Goal: Task Accomplishment & Management: Manage account settings

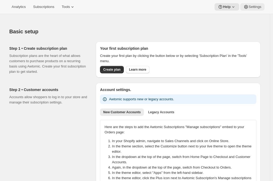
click at [252, 7] on span "Settings" at bounding box center [255, 7] width 13 height 4
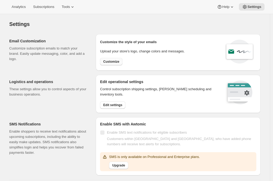
click at [104, 61] on button "Customize" at bounding box center [111, 61] width 22 height 7
select select "subscriptionMessage"
select select "5"
select select "15"
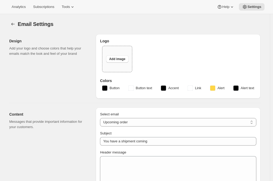
type input "Two Estates"
click at [232, 3] on button "Help" at bounding box center [226, 6] width 24 height 7
click at [225, 17] on span "Setup guide" at bounding box center [225, 18] width 18 height 4
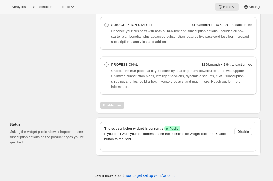
scroll to position [439, 0]
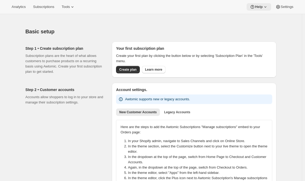
click at [261, 7] on span "Help" at bounding box center [259, 7] width 8 height 4
click at [62, 7] on button "Tools" at bounding box center [68, 6] width 20 height 7
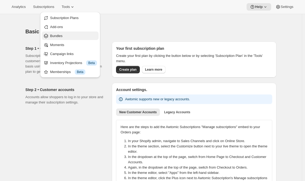
click at [59, 35] on span "Bundles" at bounding box center [56, 36] width 12 height 4
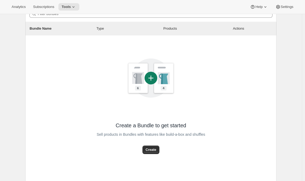
scroll to position [60, 0]
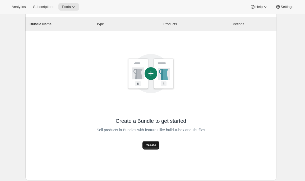
click at [147, 144] on button "Create" at bounding box center [151, 145] width 17 height 8
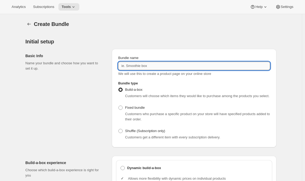
click at [126, 63] on input "Bundle name" at bounding box center [194, 66] width 152 height 8
paste input "Legacy Club"
type input "Legacy Club"
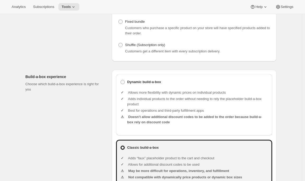
scroll to position [92, 0]
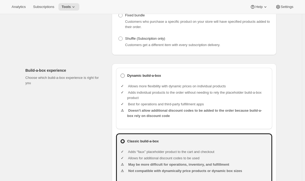
click at [154, 79] on label "Dynamic build-a-box" at bounding box center [194, 75] width 148 height 7
click at [121, 74] on input "Dynamic build-a-box" at bounding box center [121, 74] width 0 height 0
radio input "true"
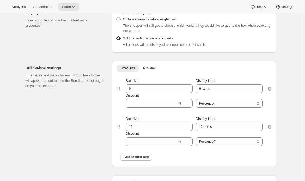
scroll to position [419, 0]
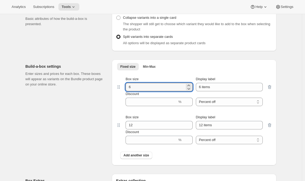
drag, startPoint x: 138, startPoint y: 93, endPoint x: 114, endPoint y: 92, distance: 24.4
click at [114, 92] on div "Fixed size Min-Max More views Fixed size Min-Max More views Box size 6 Display …" at bounding box center [194, 113] width 165 height 106
type input "12"
click at [135, 157] on span "Add another size" at bounding box center [137, 155] width 26 height 4
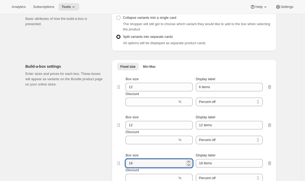
drag, startPoint x: 137, startPoint y: 171, endPoint x: 117, endPoint y: 170, distance: 19.8
click at [117, 170] on div "Fixed size Min-Max More views Fixed size Min-Max More views Box size 12 Display…" at bounding box center [194, 132] width 165 height 144
type input "12"
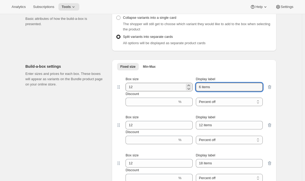
drag, startPoint x: 220, startPoint y: 94, endPoint x: 179, endPoint y: 94, distance: 41.3
click at [179, 91] on div "Box size 12 Display label 6 items" at bounding box center [194, 83] width 137 height 15
type input "Red Dozen"
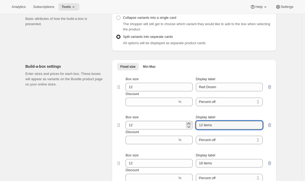
drag, startPoint x: 221, startPoint y: 128, endPoint x: 190, endPoint y: 129, distance: 30.7
click at [190, 129] on div "Box size 12 Display label 12 items" at bounding box center [194, 122] width 137 height 15
click at [209, 129] on input "W12 items" at bounding box center [229, 125] width 67 height 8
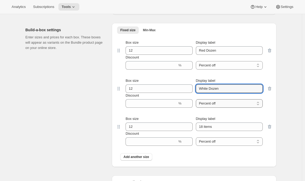
scroll to position [455, 0]
type input "White Dozen"
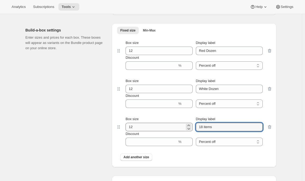
drag, startPoint x: 217, startPoint y: 134, endPoint x: 185, endPoint y: 128, distance: 32.8
click at [185, 128] on div "Box size 12 Display label 18 items" at bounding box center [194, 123] width 137 height 15
type input "Mixed Dozen"
click at [59, 119] on div "Build-a-box settings Enter sizes and prices for each box. These boxes will appe…" at bounding box center [66, 95] width 82 height 144
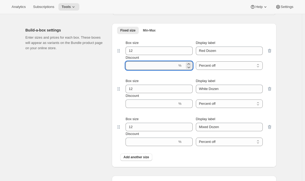
click at [158, 68] on input "Discount" at bounding box center [152, 65] width 52 height 8
type input "20"
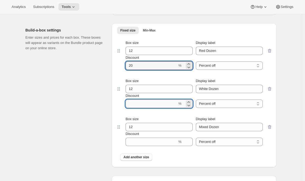
click at [134, 108] on input "Discount" at bounding box center [152, 103] width 52 height 8
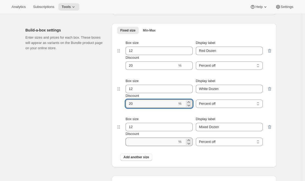
type input "20"
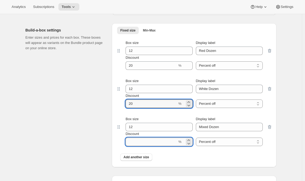
click at [129, 146] on input "Discount" at bounding box center [152, 142] width 52 height 8
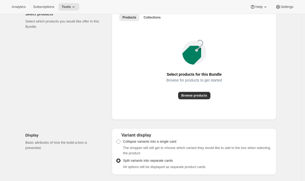
scroll to position [293, 0]
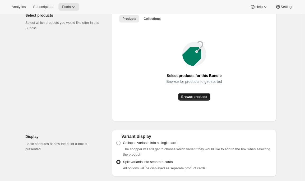
type input "20"
click at [197, 99] on span "Browse products" at bounding box center [195, 97] width 26 height 4
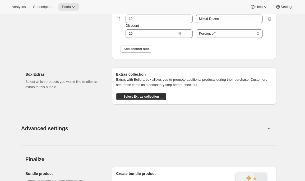
scroll to position [620, 0]
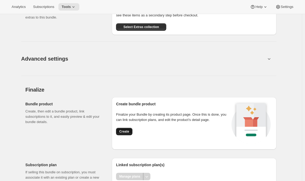
click at [125, 134] on span "Create" at bounding box center [124, 131] width 10 height 4
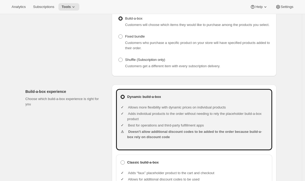
scroll to position [460, 0]
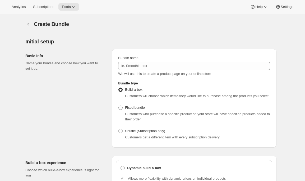
click at [30, 24] on icon "Bundles" at bounding box center [28, 23] width 5 height 5
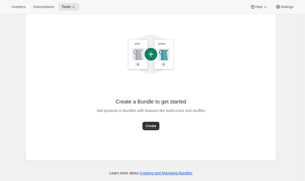
scroll to position [75, 0]
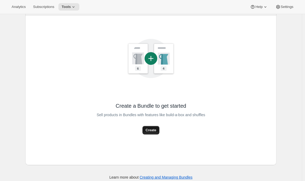
click at [155, 133] on button "Create" at bounding box center [151, 130] width 17 height 8
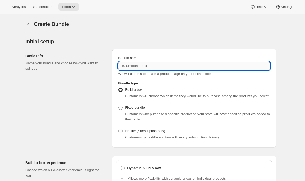
click at [144, 66] on input "Bundle name" at bounding box center [194, 66] width 152 height 8
type input "Legacy Club"
click at [96, 106] on div "Basic Info Name your bundle and choose how you want to set it up." at bounding box center [66, 98] width 82 height 98
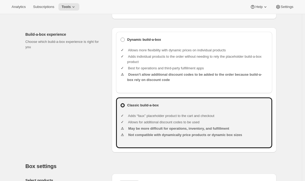
scroll to position [121, 0]
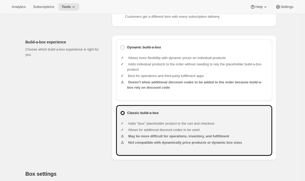
click at [150, 57] on ul "Allows more flexibility with dynamic prices on individual products Adds individ…" at bounding box center [197, 73] width 141 height 44
click at [145, 50] on b "Dynamic build-a-box" at bounding box center [144, 47] width 34 height 5
click at [121, 46] on input "Dynamic build-a-box" at bounding box center [121, 45] width 0 height 0
radio input "true"
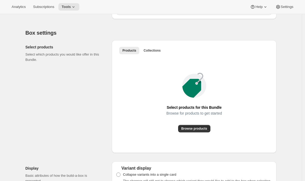
scroll to position [285, 0]
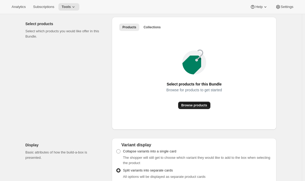
click at [189, 107] on span "Browse products" at bounding box center [195, 105] width 26 height 4
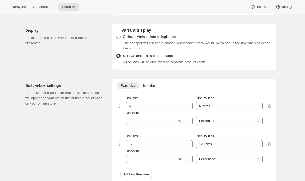
scroll to position [388, 0]
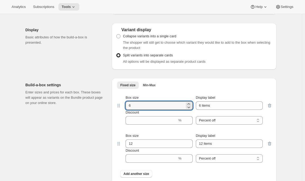
drag, startPoint x: 137, startPoint y: 112, endPoint x: 115, endPoint y: 112, distance: 22.0
click at [115, 112] on div "Fixed size Min-Max More views Fixed size Min-Max More views Box size 6 Display …" at bounding box center [194, 131] width 165 height 106
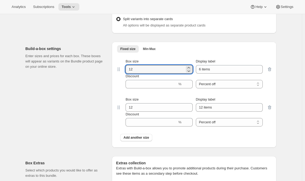
scroll to position [425, 0]
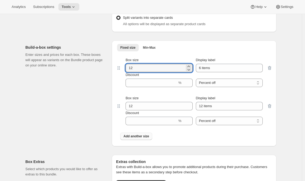
type input "12"
click at [139, 138] on span "Add another size" at bounding box center [137, 136] width 26 height 4
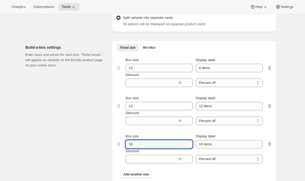
drag, startPoint x: 125, startPoint y: 150, endPoint x: 110, endPoint y: 150, distance: 14.3
click at [110, 150] on div "Build-a-box settings Enter sizes and prices for each box. These boxes will appe…" at bounding box center [150, 110] width 251 height 148
type input "12"
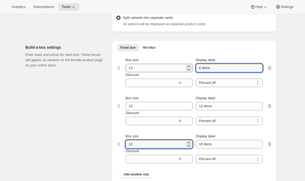
drag, startPoint x: 220, startPoint y: 74, endPoint x: 180, endPoint y: 72, distance: 39.7
click at [180, 72] on div "Box size 12 Display label 6 items" at bounding box center [194, 64] width 137 height 15
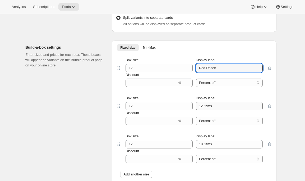
type input "Red Dozen"
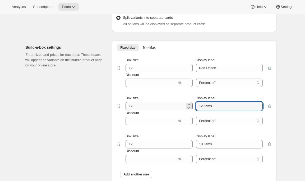
drag, startPoint x: 216, startPoint y: 112, endPoint x: 170, endPoint y: 107, distance: 46.2
click at [170, 108] on div "Box size 12 Display label 12 items" at bounding box center [194, 103] width 137 height 15
type input "White Dozen"
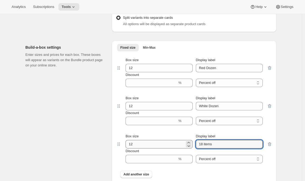
drag, startPoint x: 214, startPoint y: 151, endPoint x: 171, endPoint y: 146, distance: 42.9
click at [171, 146] on div "Box size 12 Display label 18 items" at bounding box center [194, 141] width 137 height 15
type input "Mixed Dozen"
click at [58, 146] on div "Build-a-box settings Enter sizes and prices for each box. These boxes will appe…" at bounding box center [66, 112] width 82 height 144
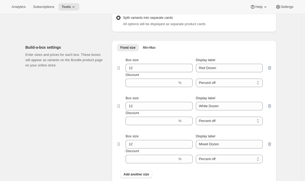
scroll to position [556, 0]
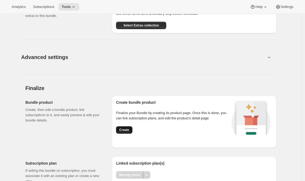
click at [126, 132] on span "Create" at bounding box center [124, 130] width 10 height 4
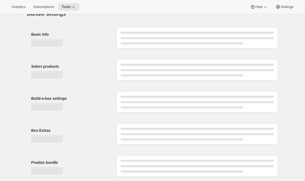
scroll to position [10, 0]
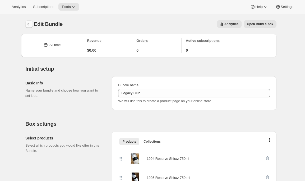
click at [30, 23] on icon "Bundles" at bounding box center [29, 24] width 3 height 3
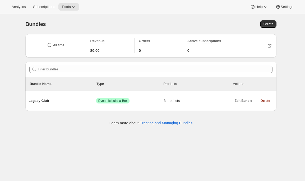
click at [268, 28] on div "Bundles. This page is ready Bundles Create" at bounding box center [150, 24] width 251 height 20
click at [268, 26] on span "Create" at bounding box center [269, 24] width 10 height 4
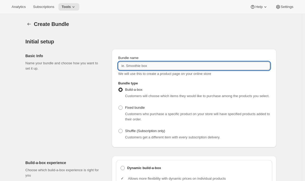
click at [151, 64] on input "Bundle name" at bounding box center [194, 66] width 152 height 8
paste input "Fox Creek Circle Club Wine Club"
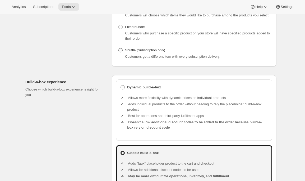
scroll to position [96, 0]
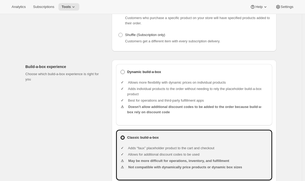
type input "Fox Creek Circle Club Wine Club"
click at [157, 75] on b "Dynamic build-a-box" at bounding box center [144, 71] width 34 height 5
click at [121, 70] on input "Dynamic build-a-box" at bounding box center [121, 70] width 0 height 0
radio input "true"
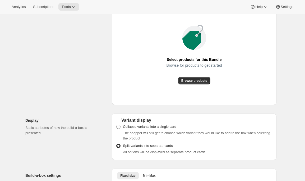
scroll to position [294, 0]
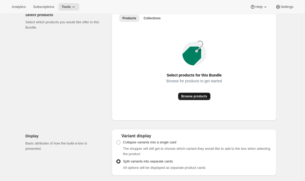
click at [185, 98] on span "Browse products" at bounding box center [195, 96] width 26 height 4
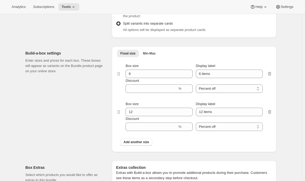
scroll to position [439, 0]
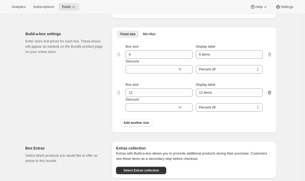
click at [271, 95] on icon "button" at bounding box center [269, 92] width 5 height 5
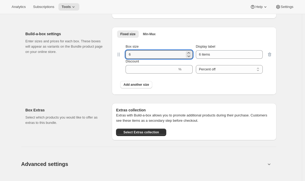
drag, startPoint x: 140, startPoint y: 58, endPoint x: 87, endPoint y: 58, distance: 53.7
click at [86, 58] on div "Build-a-box settings Enter sizes and prices for each box. These boxes will appe…" at bounding box center [150, 59] width 251 height 72
type input "12"
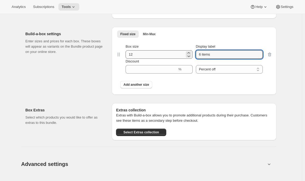
drag, startPoint x: 230, startPoint y: 60, endPoint x: 160, endPoint y: 58, distance: 70.1
click at [160, 58] on div "Box size 12 Display label 6 items" at bounding box center [194, 51] width 137 height 15
drag, startPoint x: 231, startPoint y: 60, endPoint x: 173, endPoint y: 60, distance: 57.9
click at [173, 59] on div "Box size 12 Display label Mixed Doze" at bounding box center [194, 51] width 137 height 15
click at [139, 88] on button "Add another size" at bounding box center [136, 84] width 32 height 7
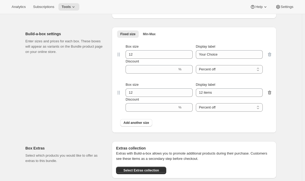
click at [271, 95] on icon "button" at bounding box center [269, 93] width 3 height 4
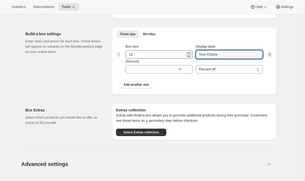
drag, startPoint x: 226, startPoint y: 61, endPoint x: 171, endPoint y: 59, distance: 55.6
click at [171, 59] on div "Box size 12 Display label Your Choice" at bounding box center [194, 51] width 137 height 15
type input "12 Bottles"
click at [106, 114] on div "Box Extras Select which products you would like to offer as extras to this bund…" at bounding box center [66, 121] width 82 height 37
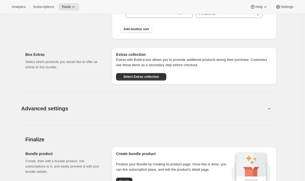
scroll to position [555, 0]
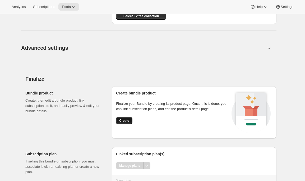
click at [128, 123] on span "Create" at bounding box center [124, 121] width 10 height 4
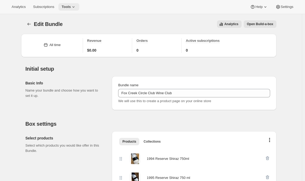
click at [76, 5] on icon at bounding box center [73, 6] width 5 height 5
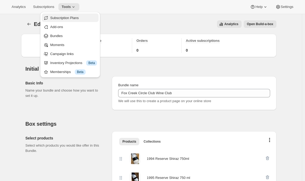
click at [76, 18] on span "Subscription Plans" at bounding box center [64, 18] width 29 height 4
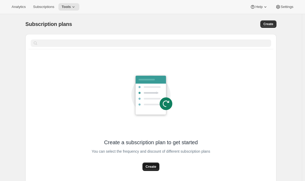
click at [154, 167] on span "Create" at bounding box center [151, 166] width 11 height 5
select select "WEEK"
select select "MONTH"
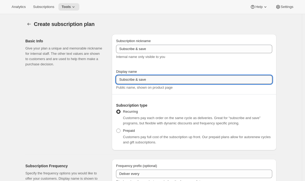
click at [144, 81] on input "Subscribe & save" at bounding box center [194, 79] width 156 height 8
drag, startPoint x: 154, startPoint y: 79, endPoint x: 82, endPoint y: 81, distance: 71.7
click at [82, 81] on div "Basic Info Give your plan a unique and memorable nickname for internal staff. T…" at bounding box center [149, 90] width 256 height 120
drag, startPoint x: 161, startPoint y: 78, endPoint x: 76, endPoint y: 71, distance: 85.5
click at [76, 75] on div "Basic Info Give your plan a unique and memorable nickname for internal staff. T…" at bounding box center [149, 90] width 256 height 120
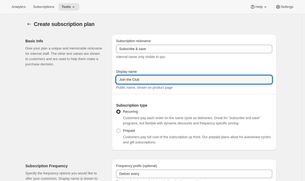
type input "Join the Club"
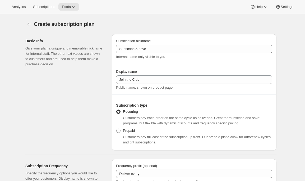
click at [37, 99] on div "Basic Info Give your plan a unique and memorable nickname for internal staff. T…" at bounding box center [66, 92] width 82 height 116
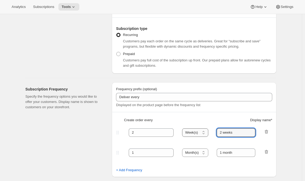
drag, startPoint x: 240, startPoint y: 134, endPoint x: 192, endPoint y: 131, distance: 47.9
click at [192, 134] on div "2 Day(s) Week(s) Month(s) Year(s) Week(s) 2 weeks" at bounding box center [192, 132] width 154 height 8
type input "3 months"
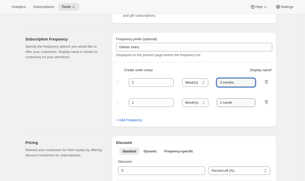
scroll to position [125, 0]
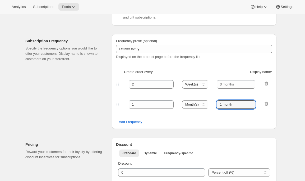
drag, startPoint x: 239, startPoint y: 105, endPoint x: 183, endPoint y: 97, distance: 56.8
click at [183, 104] on div "1 Day(s) Week(s) Month(s) Year(s) Month(s) 1 month" at bounding box center [192, 104] width 154 height 8
type input "4 months"
click at [126, 121] on span "+ Add Frequency" at bounding box center [129, 121] width 26 height 5
select select "MONTH"
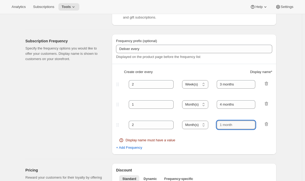
drag, startPoint x: 247, startPoint y: 125, endPoint x: 221, endPoint y: 125, distance: 25.9
click at [221, 125] on input "text" at bounding box center [236, 125] width 39 height 8
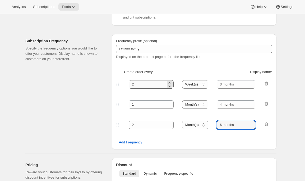
type input "6 months"
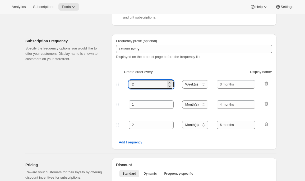
drag, startPoint x: 146, startPoint y: 83, endPoint x: 113, endPoint y: 82, distance: 32.5
click at [113, 82] on div "Subscription Frequency Specify the frequency options you would like to offer yo…" at bounding box center [149, 89] width 256 height 119
type input "3"
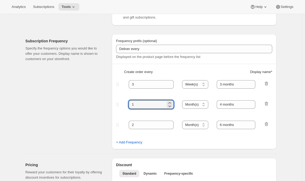
drag, startPoint x: 143, startPoint y: 104, endPoint x: 116, endPoint y: 106, distance: 26.8
click at [116, 106] on div "Frequency prefix (optional) Deliver every Displayed on the product page before …" at bounding box center [194, 91] width 165 height 115
type input "4"
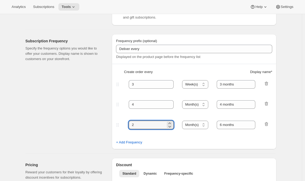
drag, startPoint x: 138, startPoint y: 126, endPoint x: 110, endPoint y: 127, distance: 28.1
click at [110, 127] on div "Subscription Frequency Specify the frequency options you would like to offer yo…" at bounding box center [149, 89] width 256 height 119
type input "6"
click at [200, 81] on select "Day(s) Week(s) Month(s) Year(s)" at bounding box center [195, 84] width 26 height 8
select select "MONTH"
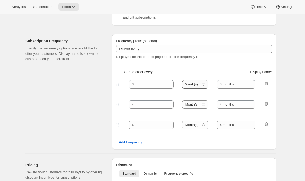
click at [184, 80] on select "Day(s) Week(s) Month(s) Year(s)" at bounding box center [195, 84] width 26 height 8
click at [178, 147] on div "Frequency prefix (optional) Deliver every Displayed on the product page before …" at bounding box center [194, 91] width 165 height 115
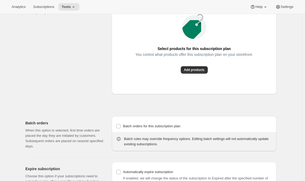
scroll to position [491, 0]
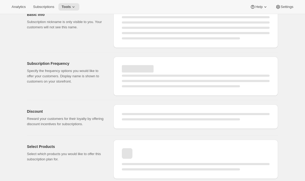
select select "WEEK"
select select "MONTH"
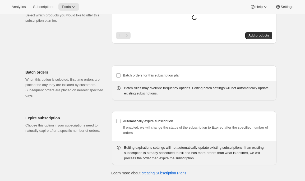
scroll to position [464, 0]
type input "Join the Club"
type input "3"
select select "MONTH"
type input "3 months"
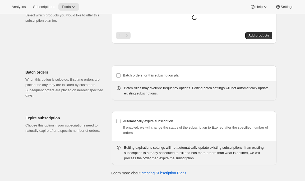
type input "4"
type input "4 months"
select select "MONTH"
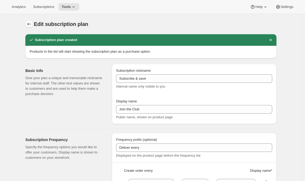
click at [31, 22] on icon "Subscription plans" at bounding box center [28, 23] width 5 height 5
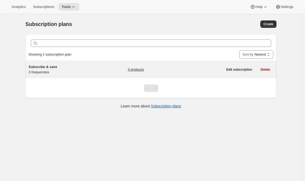
click at [60, 69] on h5 "Subscribe & save" at bounding box center [62, 66] width 66 height 5
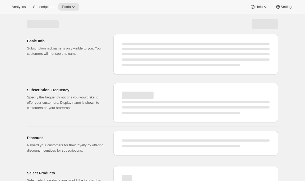
select select "WEEK"
select select "MONTH"
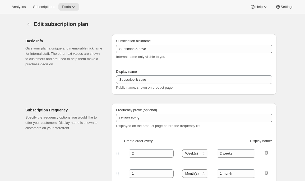
type input "Join the Club"
type input "3"
select select "MONTH"
type input "3 months"
type input "4"
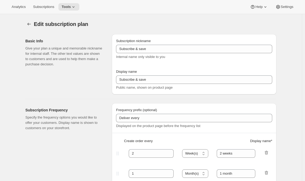
type input "4 months"
select select "MONTH"
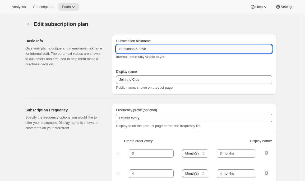
drag, startPoint x: 156, startPoint y: 52, endPoint x: 138, endPoint y: 50, distance: 18.1
click at [138, 50] on input "Subscribe & save" at bounding box center [194, 49] width 156 height 8
type input "Subscribe"
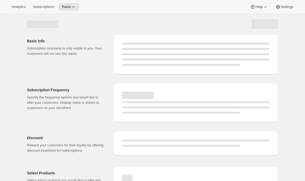
select select "MONTH"
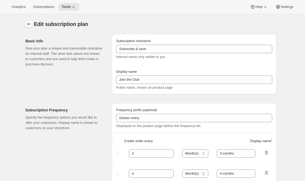
type input "Subscribe"
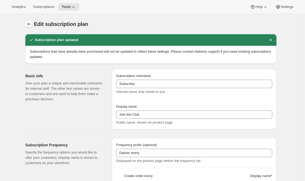
click at [30, 23] on icon "Subscription plans" at bounding box center [29, 24] width 3 height 3
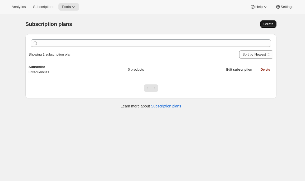
click at [267, 24] on span "Create" at bounding box center [269, 24] width 10 height 4
select select "WEEK"
select select "MONTH"
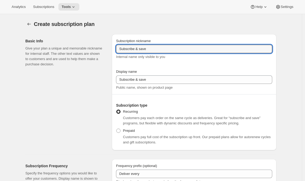
drag, startPoint x: 157, startPoint y: 49, endPoint x: 79, endPoint y: 48, distance: 77.5
click at [79, 48] on div "Basic Info Give your plan a unique and memorable nickname for internal staff. T…" at bounding box center [149, 90] width 256 height 120
type input "Legacy Schedule"
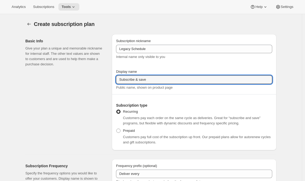
drag, startPoint x: 152, startPoint y: 82, endPoint x: 76, endPoint y: 71, distance: 77.0
click at [76, 71] on div "Basic Info Give your plan a unique and memorable nickname for internal staff. T…" at bounding box center [149, 90] width 256 height 120
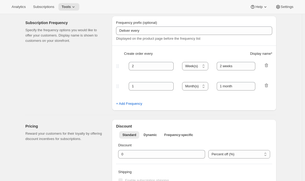
scroll to position [115, 0]
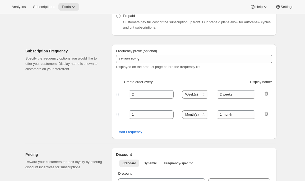
type input "Join the Club (Legacy)"
click at [269, 117] on div at bounding box center [266, 114] width 5 height 7
click at [269, 115] on icon "button" at bounding box center [266, 113] width 5 height 5
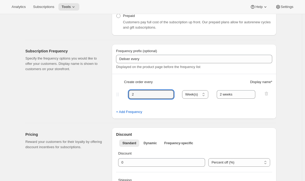
drag, startPoint x: 142, startPoint y: 95, endPoint x: 107, endPoint y: 95, distance: 34.9
click at [106, 95] on div "Subscription Frequency Specify the frequency options you would like to offer yo…" at bounding box center [149, 79] width 256 height 79
type input "6"
click at [201, 95] on select "Day(s) Week(s) Month(s) Year(s)" at bounding box center [195, 94] width 26 height 8
select select "MONTH"
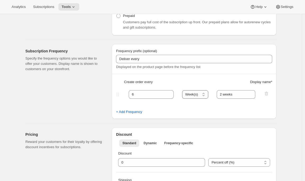
click at [184, 90] on select "Day(s) Week(s) Month(s) Year(s)" at bounding box center [195, 94] width 26 height 8
drag, startPoint x: 240, startPoint y: 93, endPoint x: 193, endPoint y: 94, distance: 47.4
click at [193, 94] on div "6 Day(s) Week(s) Month(s) Year(s) Month(s) 2 weeks" at bounding box center [192, 94] width 154 height 8
type input "6 months"
click at [72, 102] on div "Subscription Frequency Specify the frequency options you would like to offer yo…" at bounding box center [66, 81] width 82 height 75
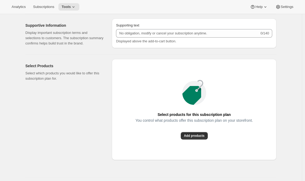
scroll to position [450, 0]
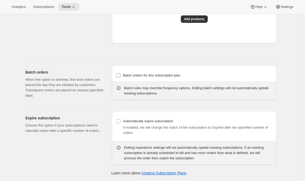
click at [128, 75] on span "Batch orders for this subscription plan" at bounding box center [152, 75] width 58 height 4
click at [121, 75] on input "Batch orders for this subscription plan" at bounding box center [118, 75] width 4 height 4
checkbox input "true"
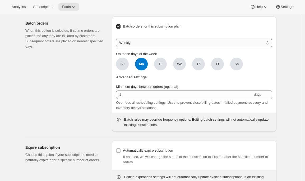
scroll to position [481, 0]
click at [156, 66] on div "Weekly Monthly Yearly Weekly On these days of the week Su Mo Mo Tu We Th Fr Sa" at bounding box center [194, 54] width 156 height 32
click at [158, 47] on select "Weekly Monthly Yearly" at bounding box center [194, 42] width 156 height 8
click at [117, 47] on select "Weekly Monthly Yearly" at bounding box center [194, 42] width 156 height 8
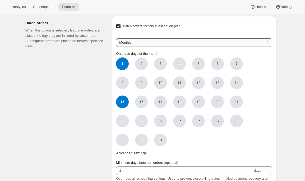
click at [174, 47] on select "Weekly Monthly Yearly" at bounding box center [194, 42] width 156 height 8
select select "YEARDAY"
click at [117, 47] on select "Weekly Monthly Yearly" at bounding box center [194, 42] width 156 height 8
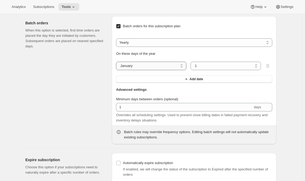
click at [168, 70] on select "January February March April May June July August September October November De…" at bounding box center [151, 66] width 70 height 8
select select "8"
click at [117, 70] on select "January February March April May June July August September October November De…" at bounding box center [151, 66] width 70 height 8
click at [155, 83] on button "Add date" at bounding box center [194, 78] width 156 height 7
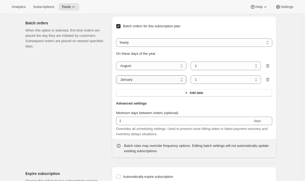
click at [149, 84] on select "January February March April May June July August September October November De…" at bounding box center [151, 79] width 70 height 8
click at [117, 84] on select "January February March April May June July August September October November De…" at bounding box center [151, 79] width 70 height 8
click at [168, 84] on select "January February March April May June July August September October November De…" at bounding box center [151, 79] width 70 height 8
select select "11"
click at [117, 84] on select "January February March April May June July August September October November De…" at bounding box center [151, 79] width 70 height 8
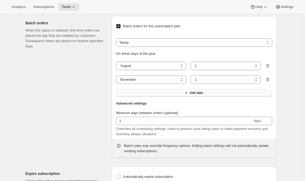
click at [160, 97] on button "Add date" at bounding box center [194, 92] width 156 height 7
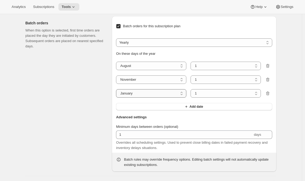
click at [157, 98] on select "January February March April May June July August September October November De…" at bounding box center [151, 93] width 70 height 8
click at [214, 110] on button "Add date" at bounding box center [194, 106] width 156 height 7
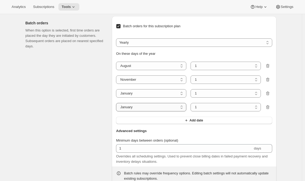
click at [155, 111] on select "January February March April May June July August September October November De…" at bounding box center [151, 107] width 70 height 8
select select "4"
click at [117, 111] on select "January February March April May June July August September October November De…" at bounding box center [151, 107] width 70 height 8
click at [48, 174] on div "Batch orders When this option is selected, first time orders are placed the day…" at bounding box center [66, 100] width 82 height 169
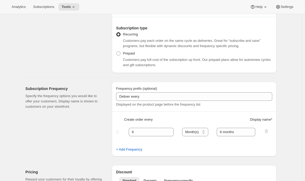
scroll to position [0, 0]
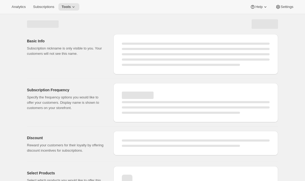
select select "WEEK"
select select "MONTH"
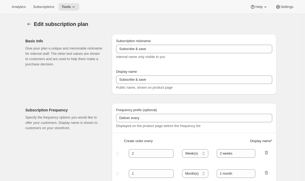
type input "Legacy Schedule"
type input "Join the Club (Legacy)"
type input "6"
select select "MONTH"
type input "6 months"
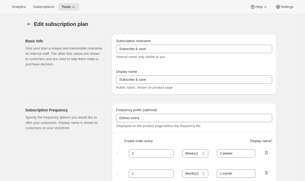
checkbox input "true"
select select "YEARDAY"
select select "8"
select select "11"
select select "4"
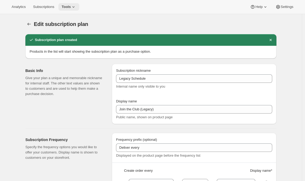
click at [71, 7] on span "Tools" at bounding box center [66, 7] width 9 height 4
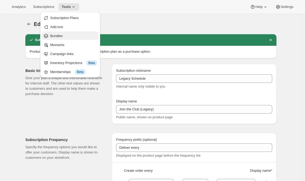
click at [58, 37] on span "Bundles" at bounding box center [56, 36] width 12 height 4
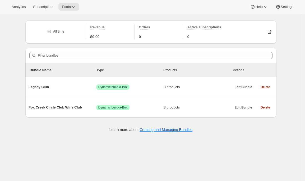
scroll to position [14, 0]
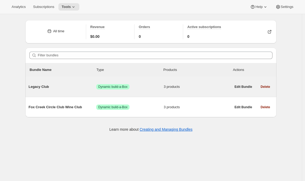
click at [86, 85] on span "Legacy Club" at bounding box center [63, 86] width 68 height 5
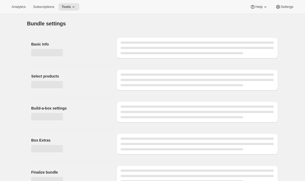
type input "Legacy Club"
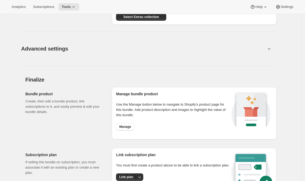
scroll to position [502, 0]
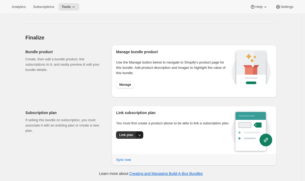
click at [140, 137] on button "More actions" at bounding box center [139, 134] width 7 height 7
click at [123, 154] on button "Link plan" at bounding box center [129, 151] width 28 height 8
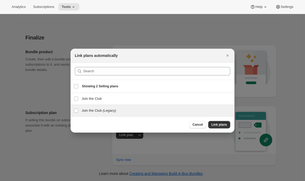
click at [106, 111] on h3 "Join the Club (Legacy)" at bounding box center [157, 110] width 150 height 5
checkbox input "true"
click at [216, 125] on span "Link plans" at bounding box center [220, 125] width 16 height 4
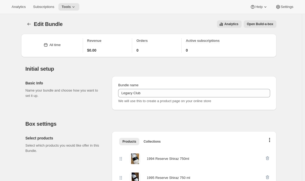
scroll to position [7, 0]
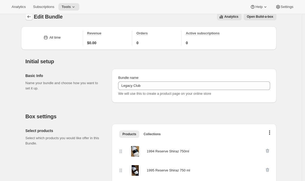
click at [30, 19] on button "Bundles" at bounding box center [28, 16] width 7 height 7
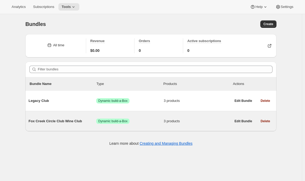
click at [76, 123] on span "Fox Creek Circle Club Wine Club" at bounding box center [63, 121] width 68 height 5
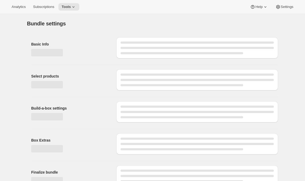
type input "Fox Creek Circle Club Wine Club"
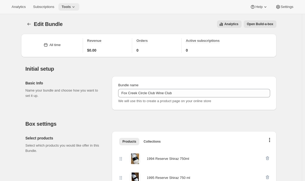
click at [73, 7] on icon at bounding box center [73, 6] width 5 height 5
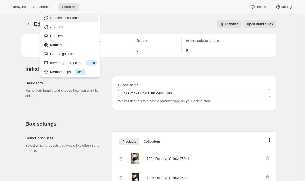
click at [73, 17] on span "Subscription Plans" at bounding box center [64, 18] width 29 height 4
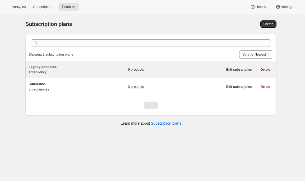
click at [68, 67] on h5 "Legacy Schedule" at bounding box center [62, 66] width 66 height 5
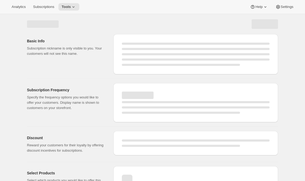
select select "WEEK"
select select "MONTH"
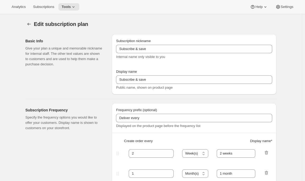
type input "Legacy Schedule"
type input "Join the Club (Legacy)"
type input "6"
select select "MONTH"
type input "6 months"
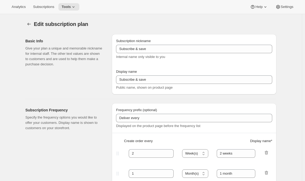
checkbox input "true"
select select "YEARDAY"
select select "8"
select select "11"
select select "4"
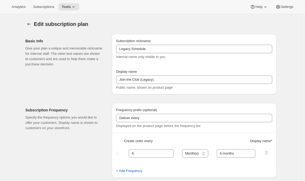
scroll to position [349, 0]
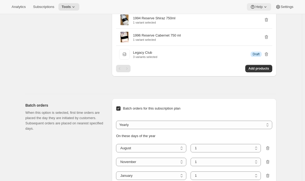
click at [261, 6] on span "Help" at bounding box center [259, 7] width 7 height 4
click at [258, 19] on span "Setup guide" at bounding box center [257, 18] width 18 height 4
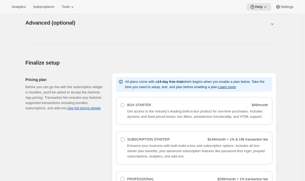
scroll to position [294, 0]
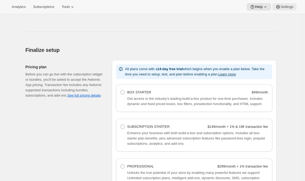
click at [284, 3] on button "Settings" at bounding box center [285, 6] width 24 height 7
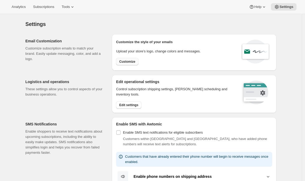
click at [126, 63] on button "Customize" at bounding box center [127, 61] width 22 height 7
select select "subscriptionMessage"
select select "5"
select select "15"
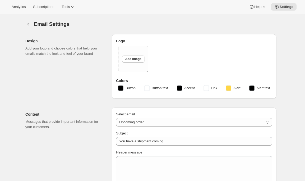
type input "Fox Creek Wines"
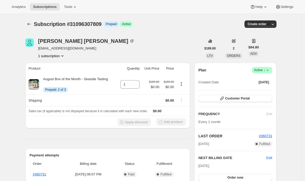
scroll to position [43, 0]
